Goal: Task Accomplishment & Management: Complete application form

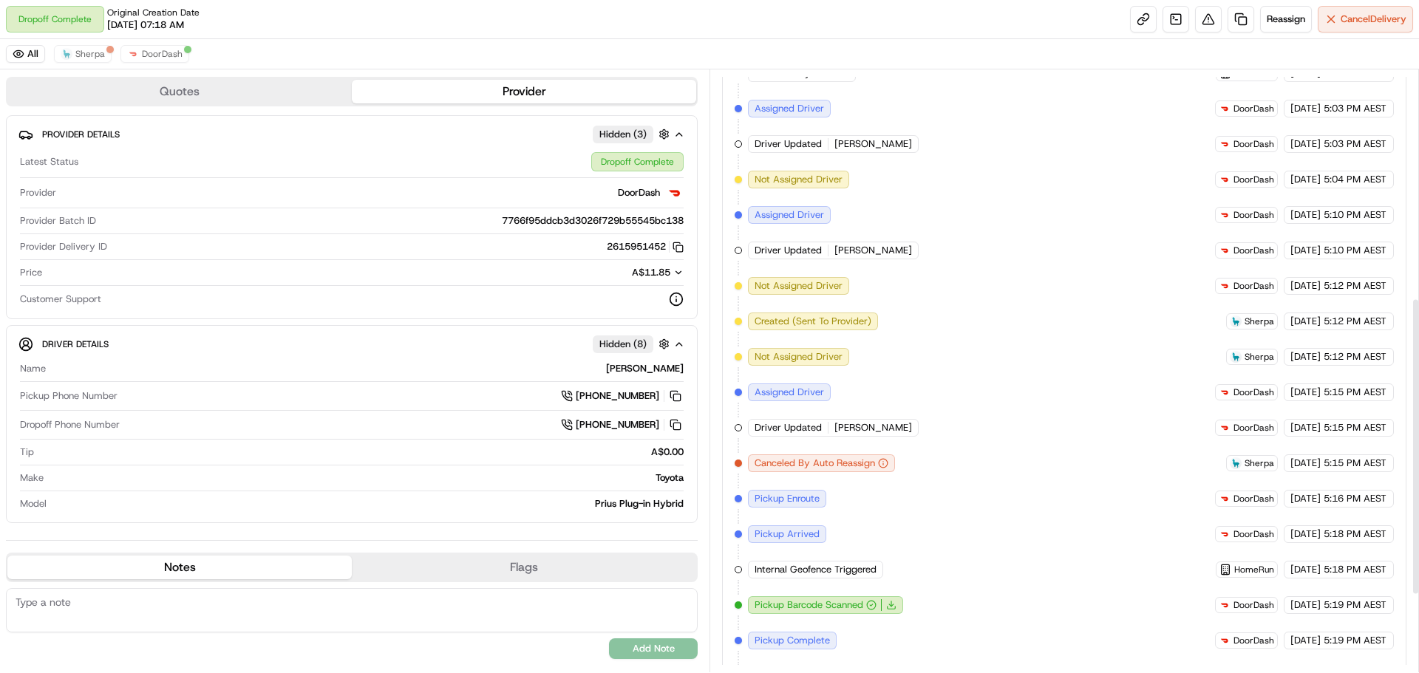
scroll to position [176, 0]
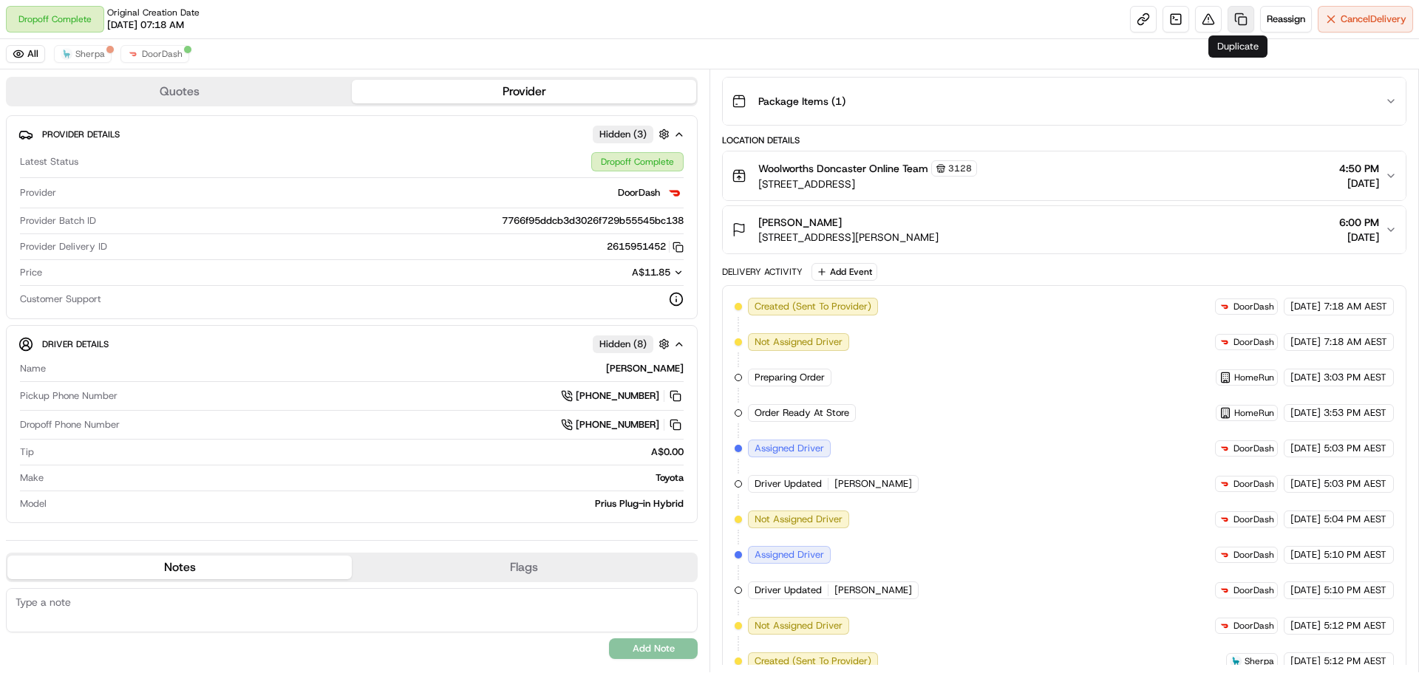
click at [1235, 27] on link at bounding box center [1240, 19] width 27 height 27
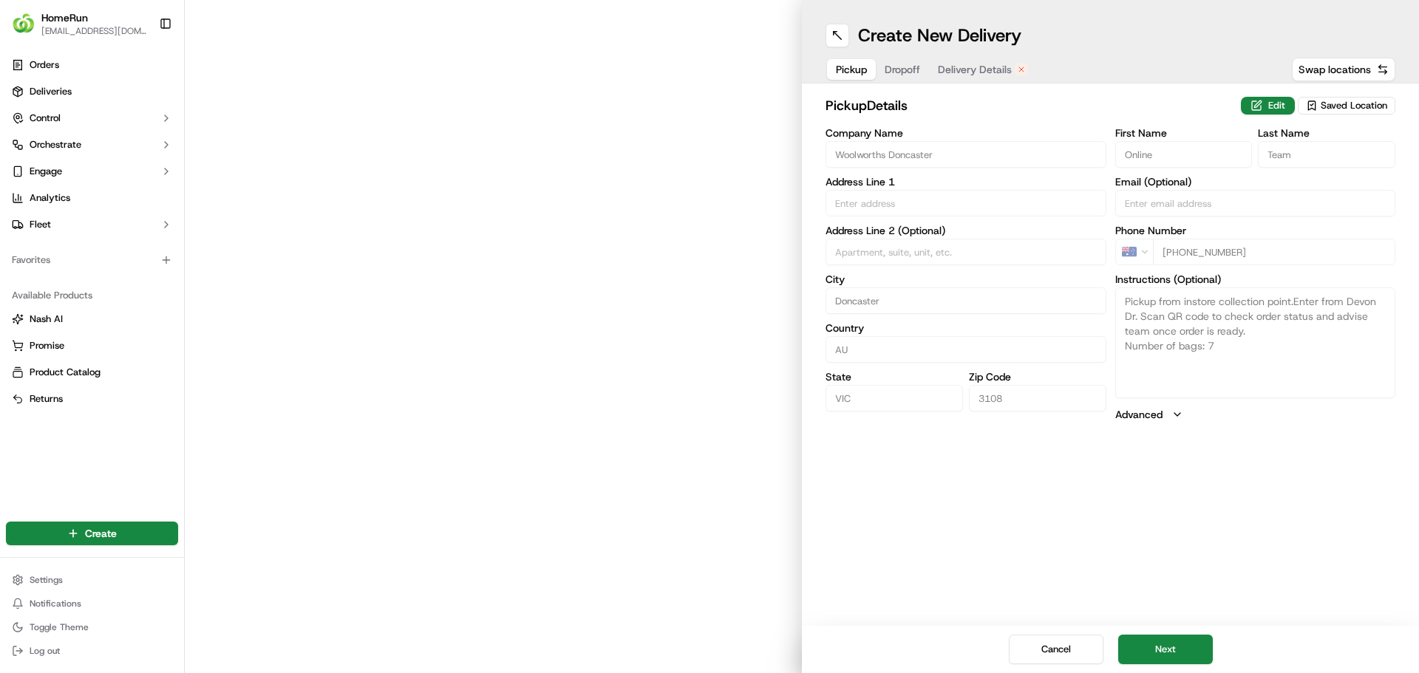
type input "958 - 978 Doncaster Road"
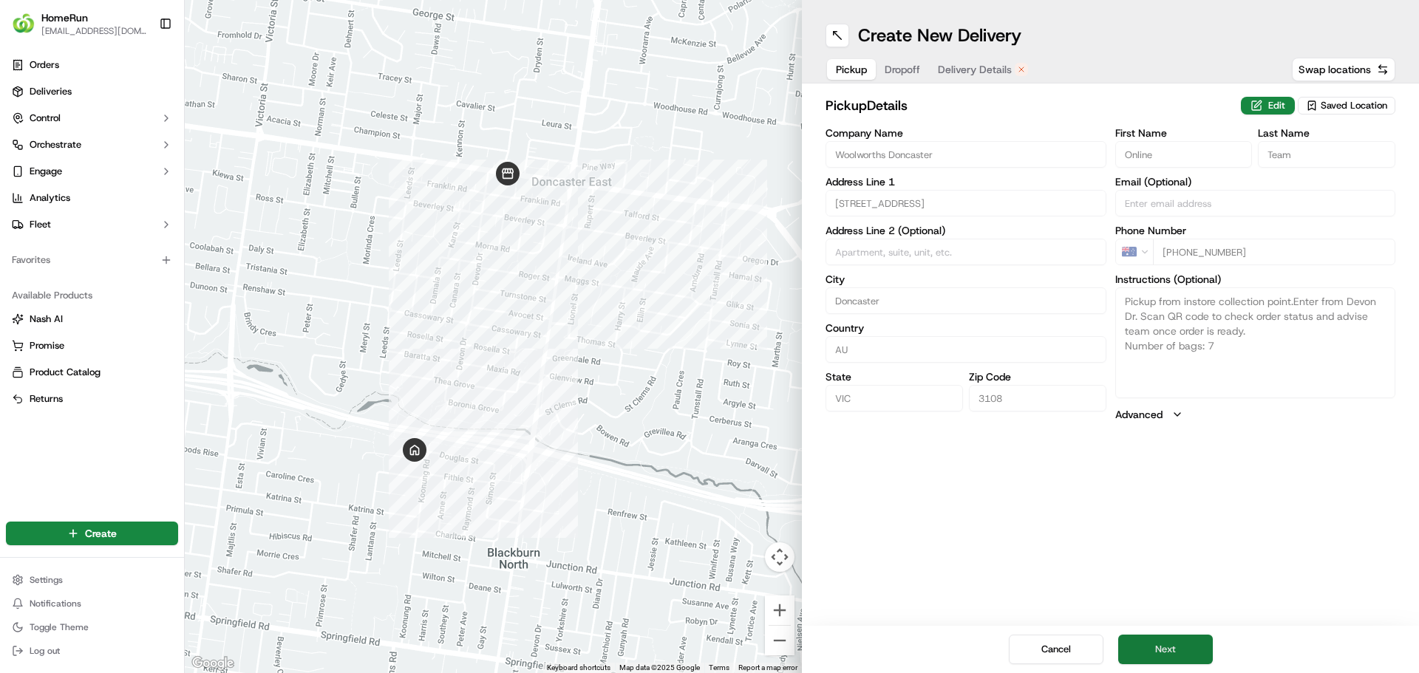
click at [1163, 647] on button "Next" at bounding box center [1165, 650] width 95 height 30
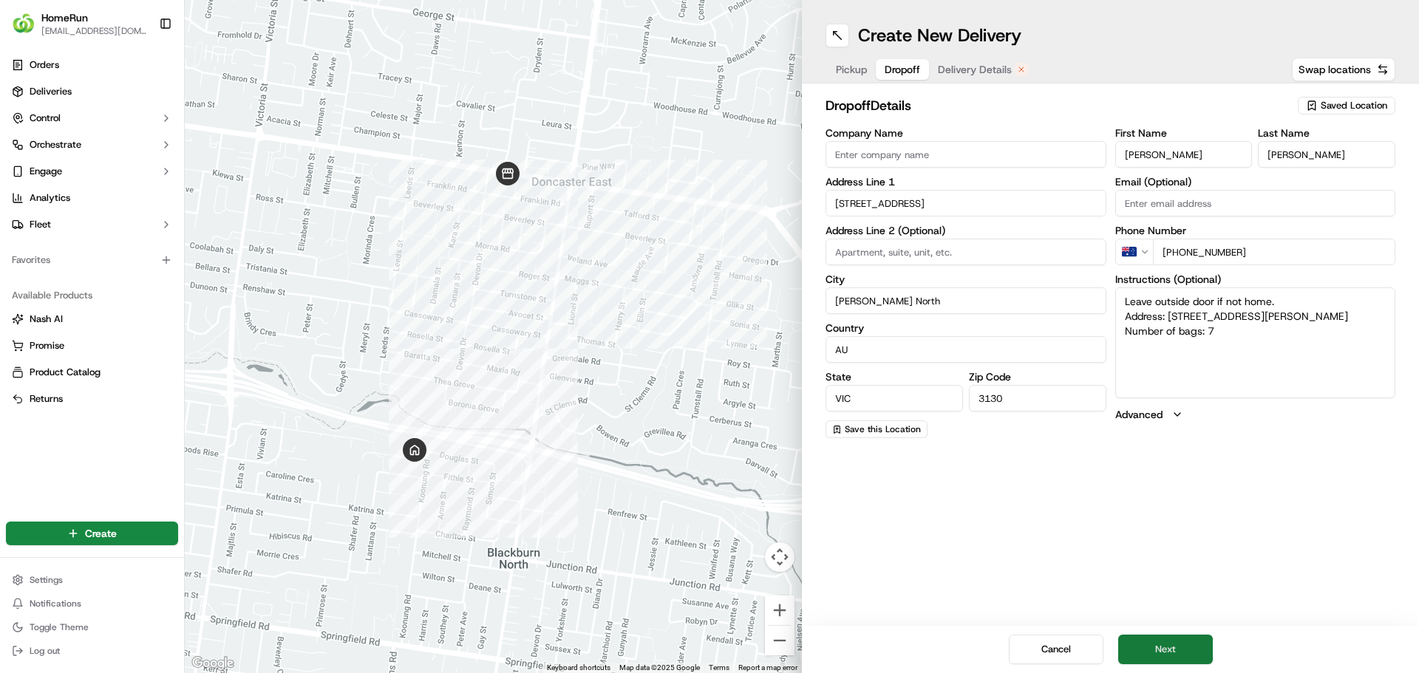
click at [1167, 656] on button "Next" at bounding box center [1165, 650] width 95 height 30
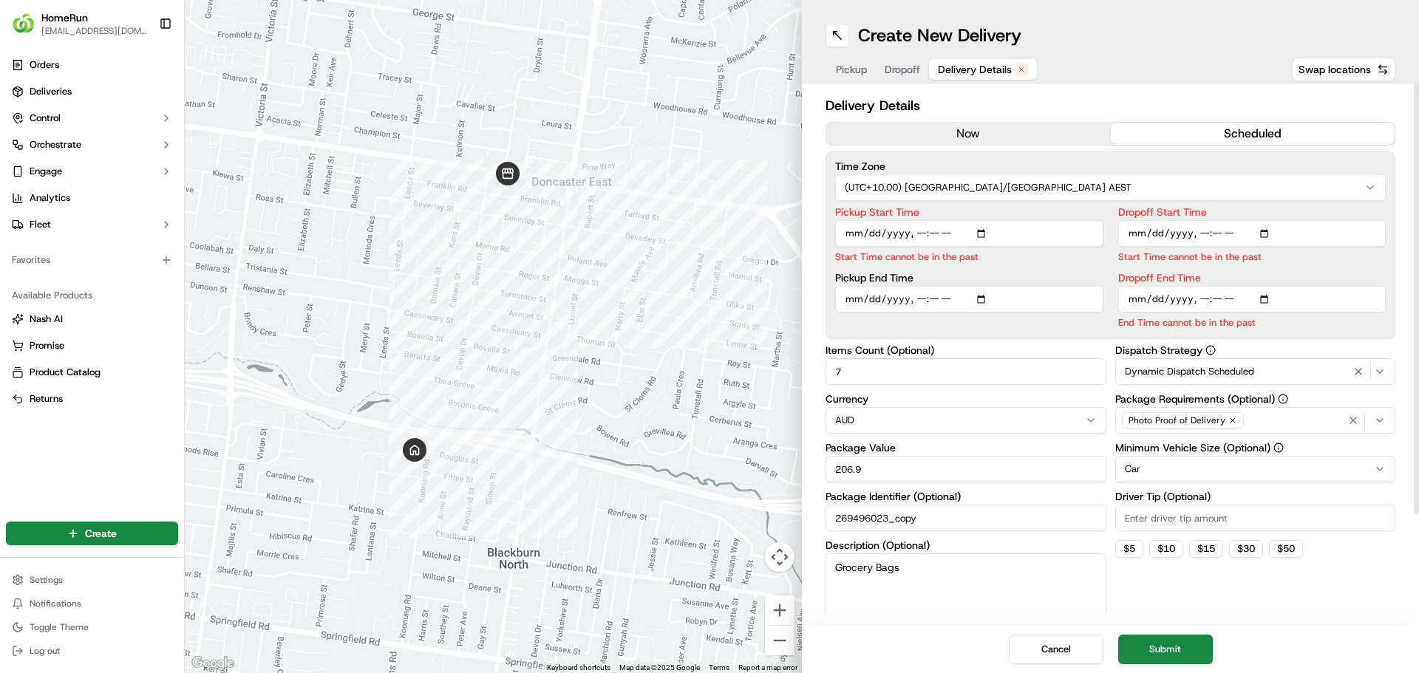
click at [981, 140] on button "now" at bounding box center [968, 134] width 284 height 22
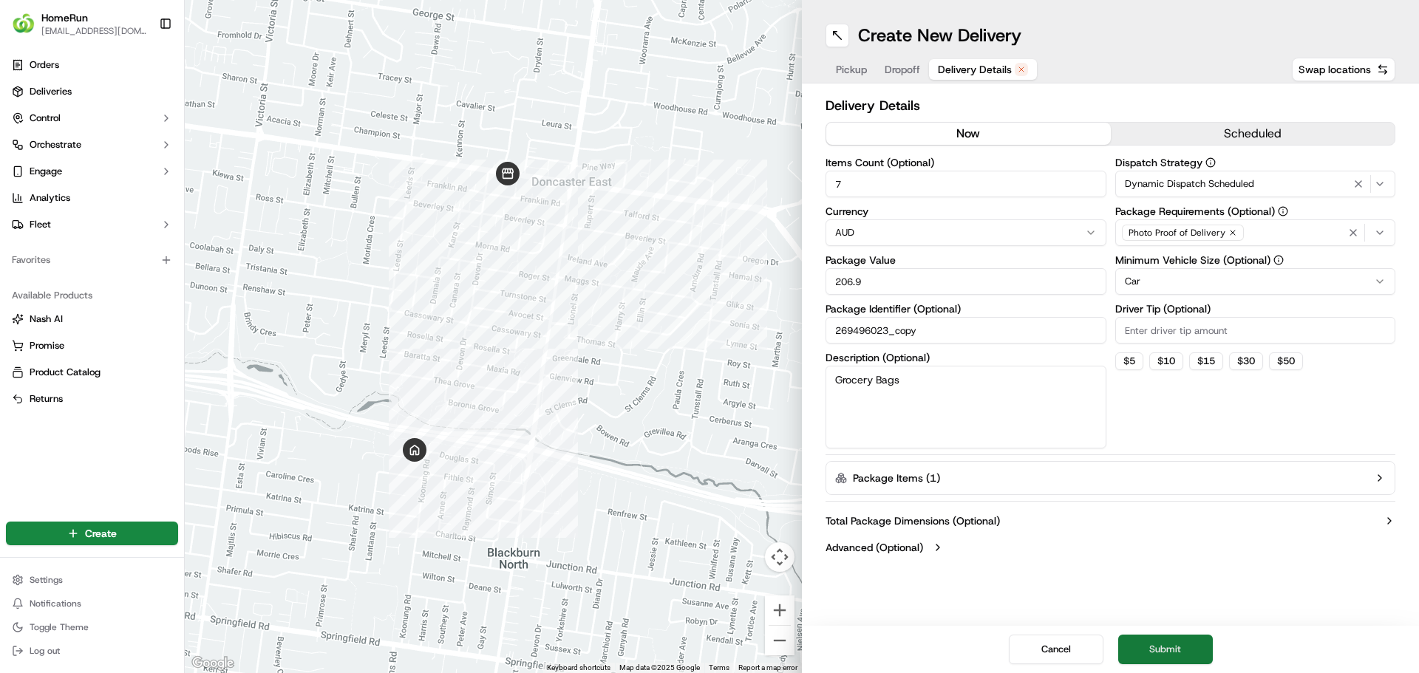
click at [1153, 647] on button "Submit" at bounding box center [1165, 650] width 95 height 30
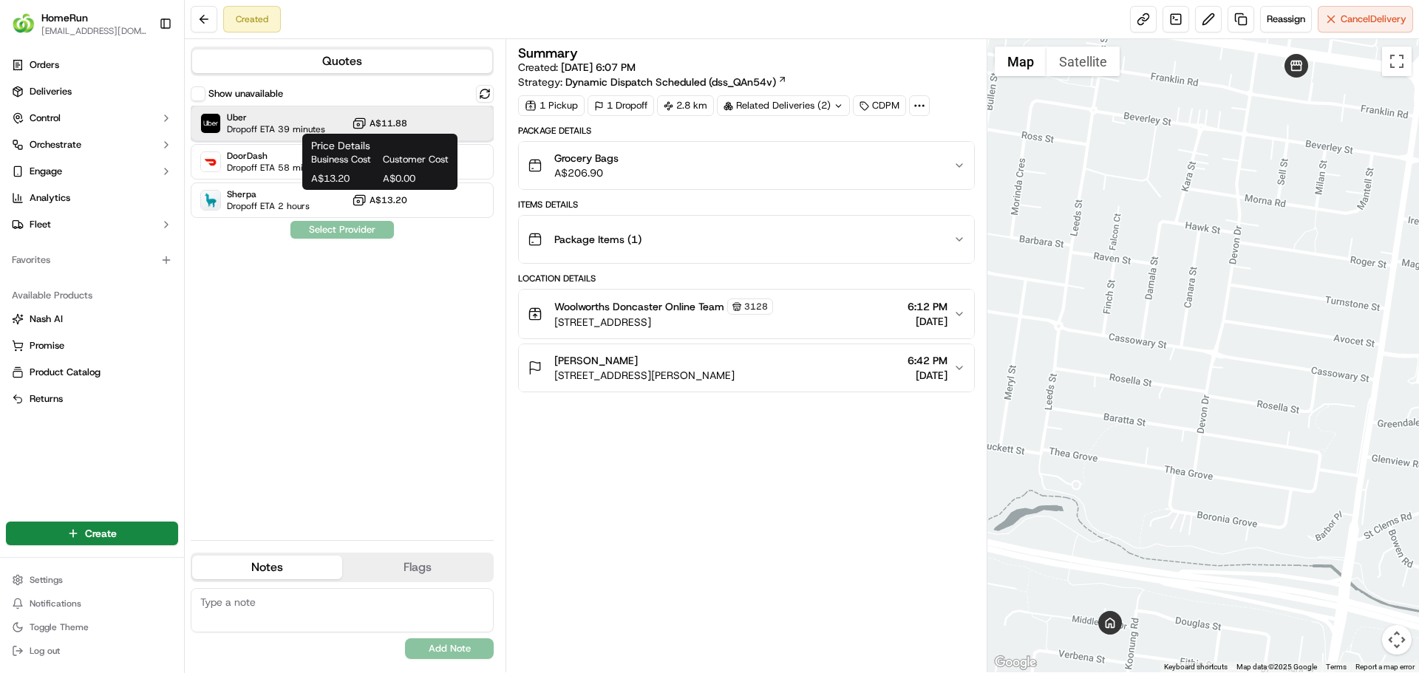
click at [286, 109] on div "Uber Dropoff ETA 39 minutes A$11.88" at bounding box center [342, 123] width 303 height 35
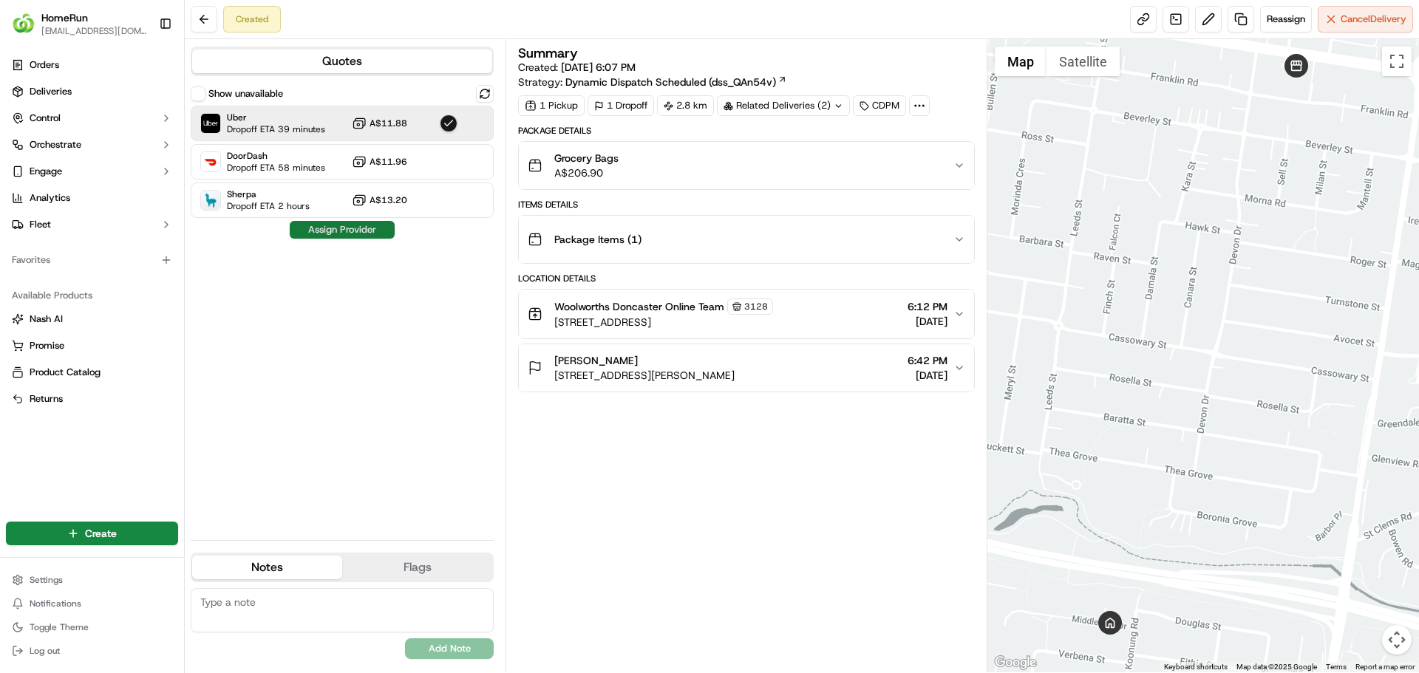
click at [344, 233] on button "Assign Provider" at bounding box center [342, 230] width 105 height 18
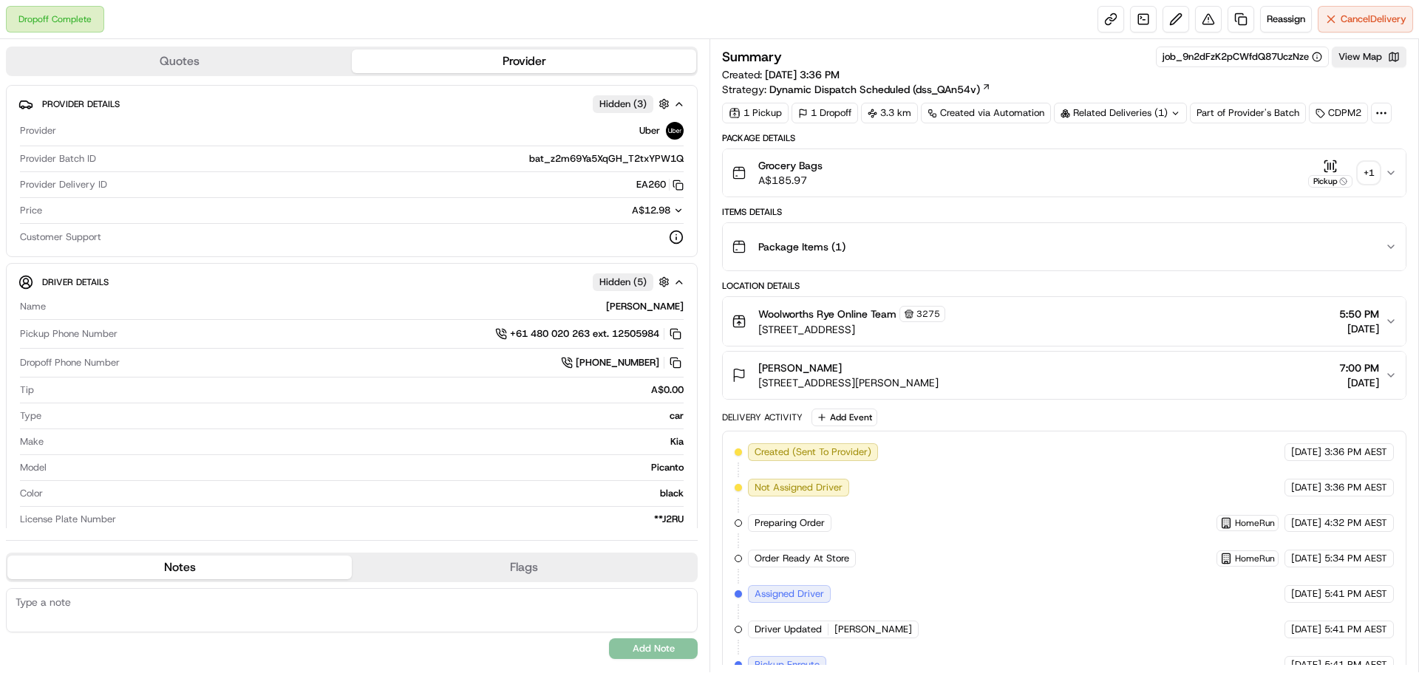
click at [1372, 171] on div "+ 1" at bounding box center [1368, 173] width 21 height 21
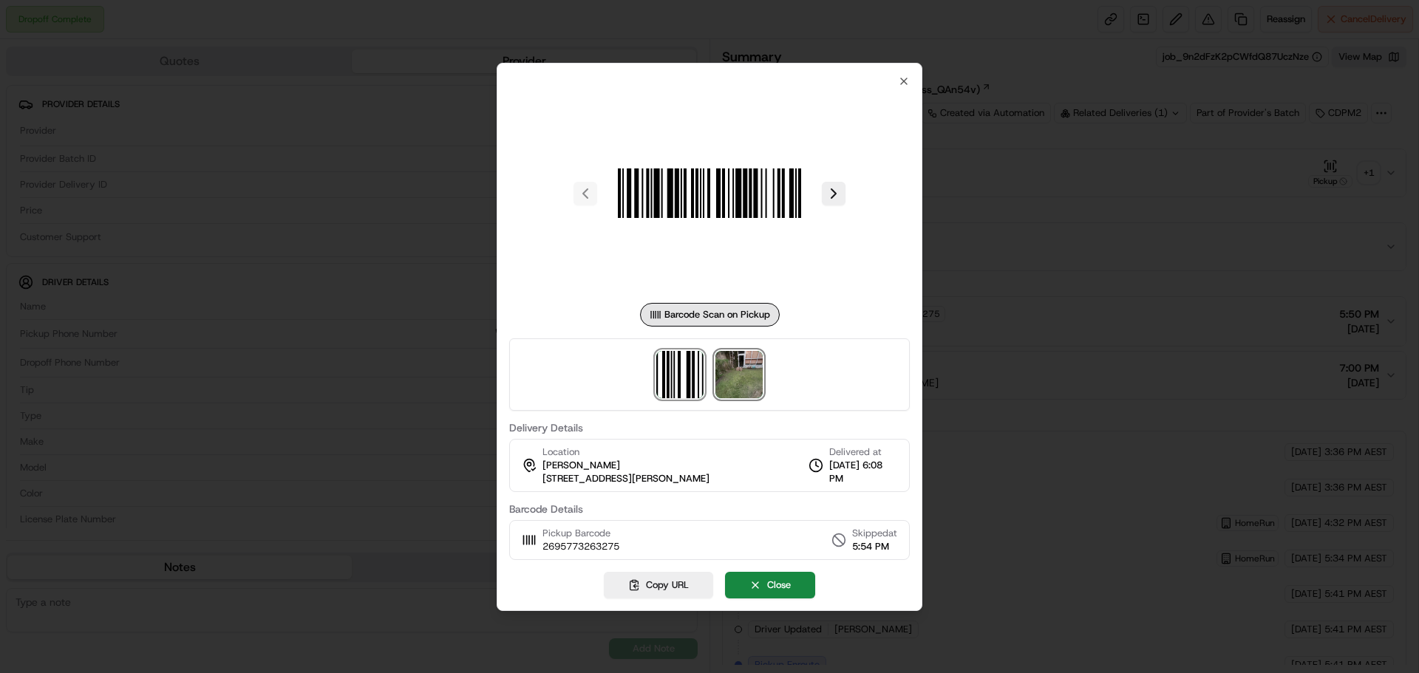
drag, startPoint x: 745, startPoint y: 372, endPoint x: 749, endPoint y: 363, distance: 10.6
click at [745, 372] on img at bounding box center [738, 374] width 47 height 47
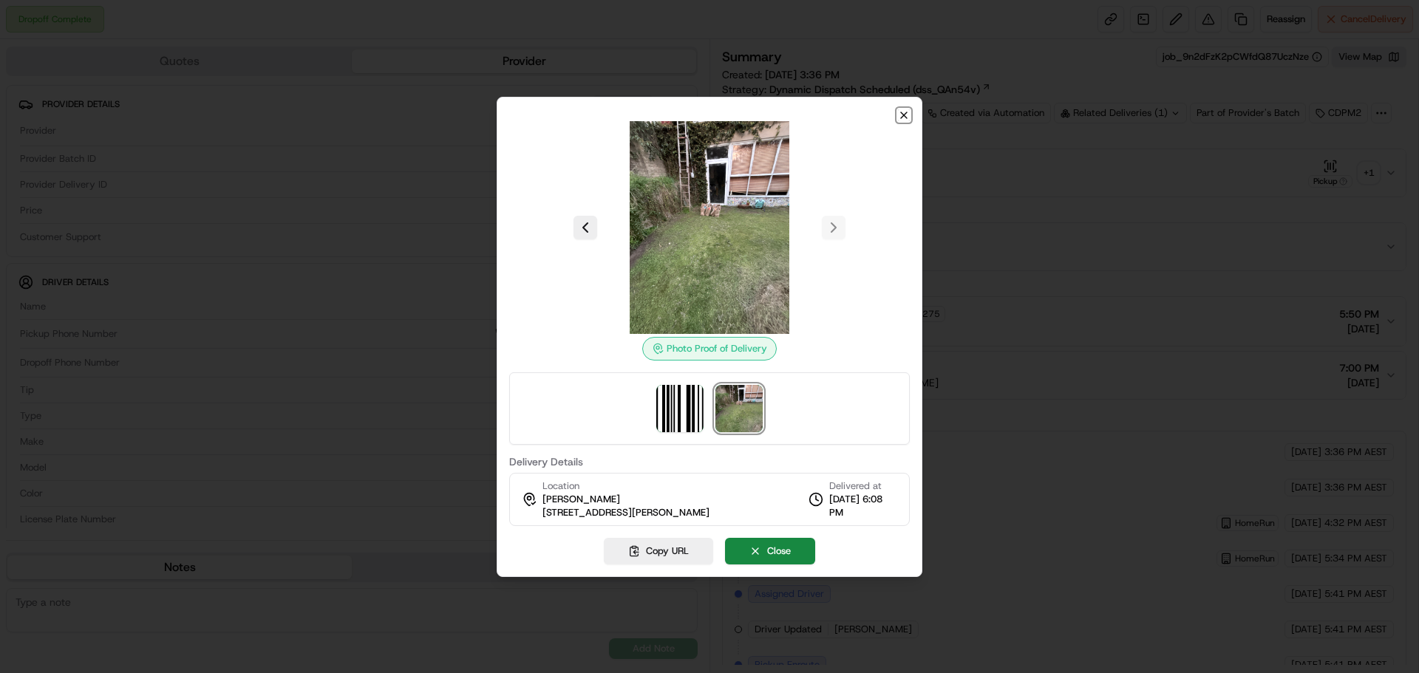
click at [904, 116] on icon "button" at bounding box center [904, 115] width 12 height 12
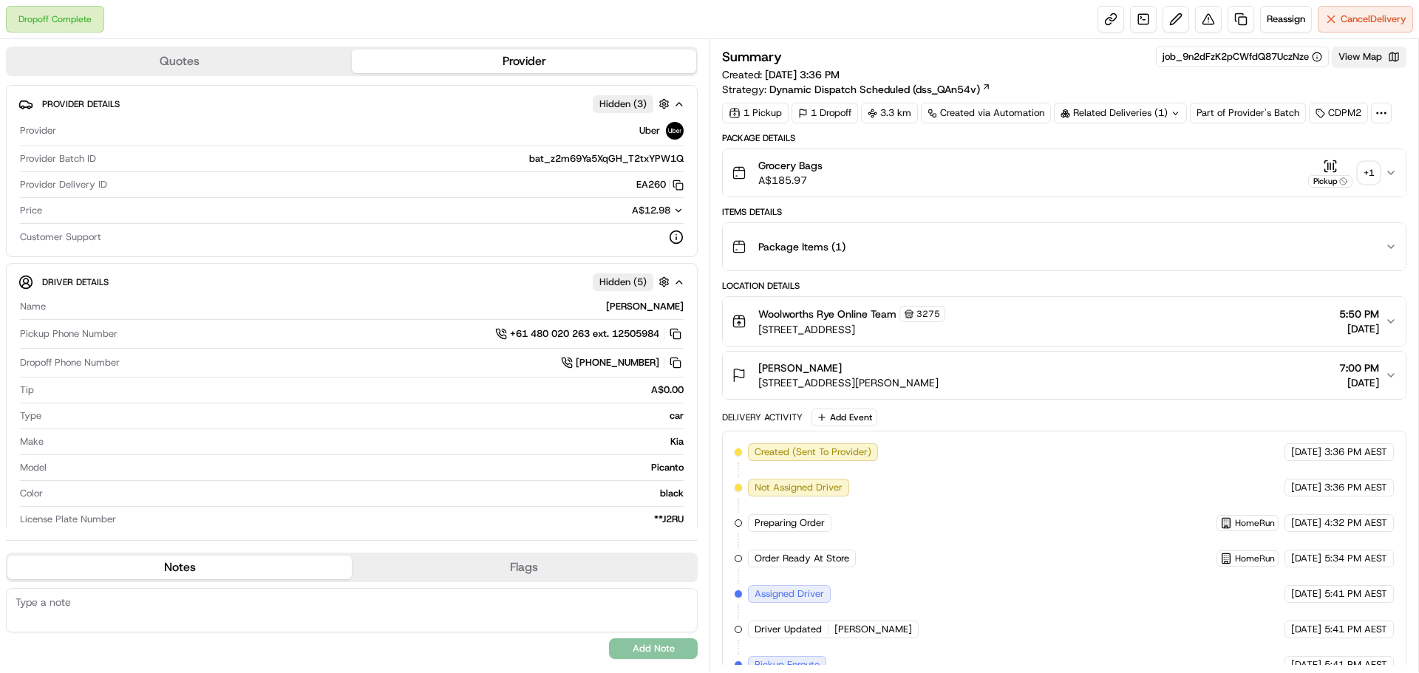
click at [1388, 61] on button "View Map" at bounding box center [1368, 57] width 75 height 21
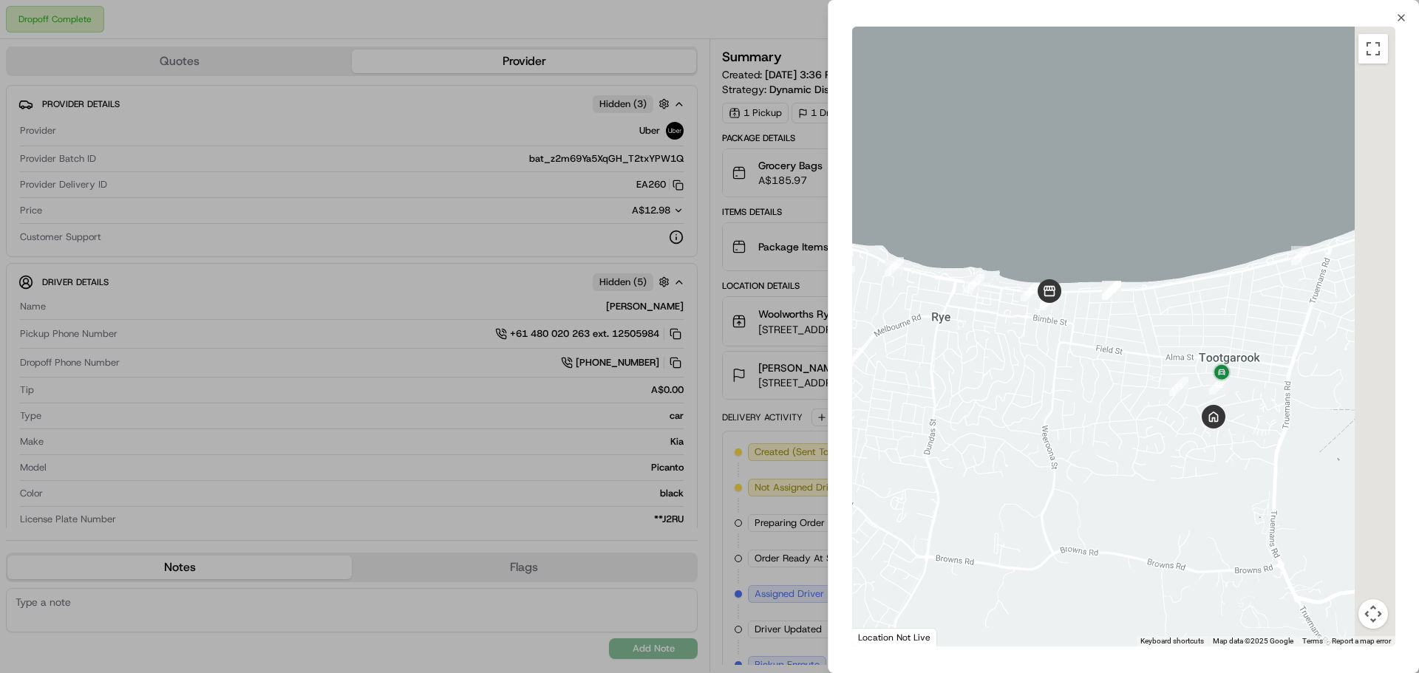
drag, startPoint x: 1258, startPoint y: 459, endPoint x: 1196, endPoint y: 461, distance: 61.4
click at [1204, 464] on div at bounding box center [1123, 337] width 543 height 620
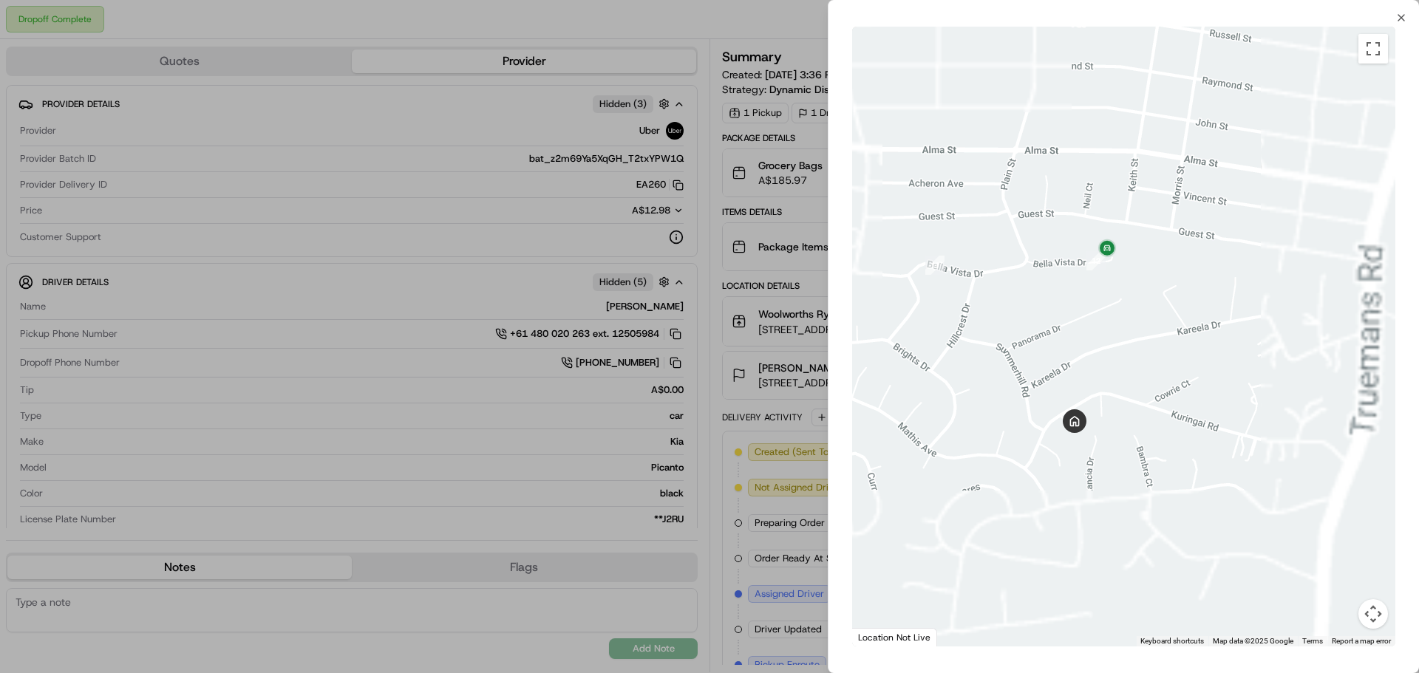
click at [1280, 286] on div at bounding box center [1123, 337] width 543 height 620
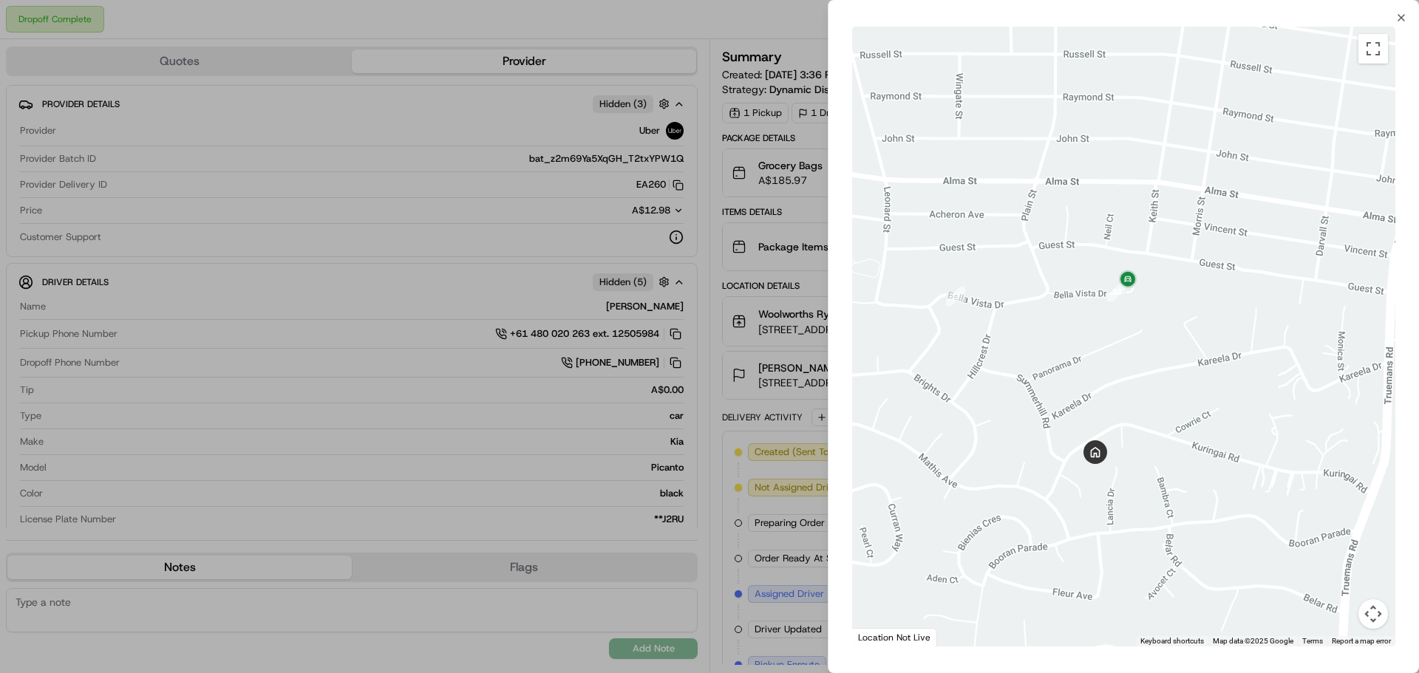
drag, startPoint x: 1142, startPoint y: 356, endPoint x: 1144, endPoint y: 378, distance: 22.2
click at [1144, 378] on div at bounding box center [1123, 337] width 543 height 620
drag, startPoint x: 1402, startPoint y: 16, endPoint x: 1393, endPoint y: 19, distance: 9.6
click at [1402, 15] on icon "button" at bounding box center [1401, 18] width 12 height 12
